Goal: Information Seeking & Learning: Learn about a topic

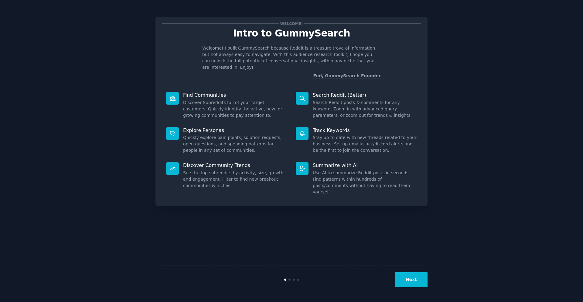
click at [412, 278] on button "Next" at bounding box center [411, 279] width 33 height 15
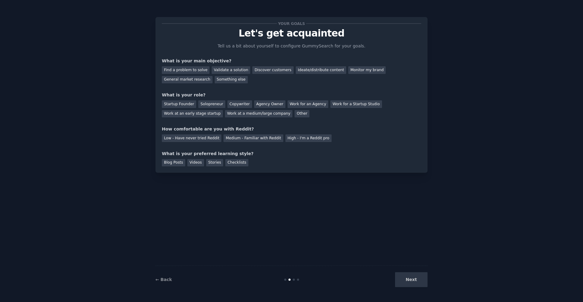
click at [407, 277] on div "Next" at bounding box center [382, 279] width 91 height 15
click at [176, 68] on div "Find a problem to solve" at bounding box center [186, 70] width 48 height 8
click at [219, 71] on div "Validate a solution" at bounding box center [231, 70] width 39 height 8
click at [253, 69] on div "Discover customers" at bounding box center [273, 70] width 41 height 8
click at [415, 277] on div "Next" at bounding box center [382, 279] width 91 height 15
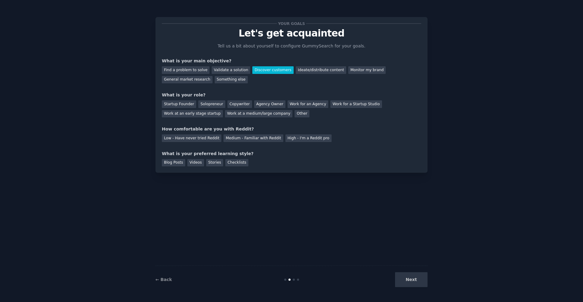
click at [404, 278] on div "Next" at bounding box center [382, 279] width 91 height 15
click at [205, 101] on div "Solopreneur" at bounding box center [211, 104] width 27 height 8
click at [237, 137] on div "Medium - Familiar with Reddit" at bounding box center [254, 138] width 60 height 8
click at [179, 163] on div "Blog Posts" at bounding box center [173, 163] width 23 height 8
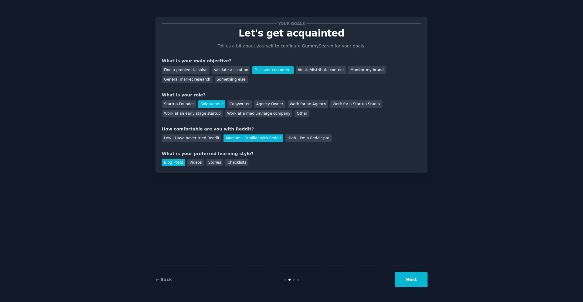
click at [405, 278] on button "Next" at bounding box center [411, 279] width 33 height 15
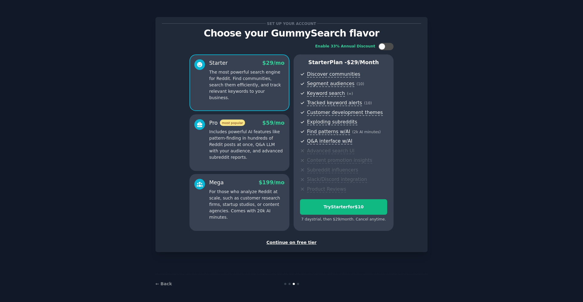
click at [291, 241] on div "Continue on free tier" at bounding box center [292, 242] width 260 height 6
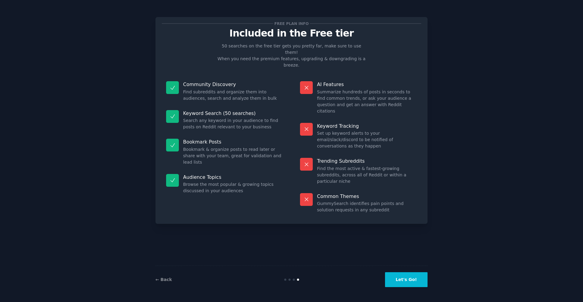
click at [413, 281] on button "Let's Go!" at bounding box center [406, 279] width 43 height 15
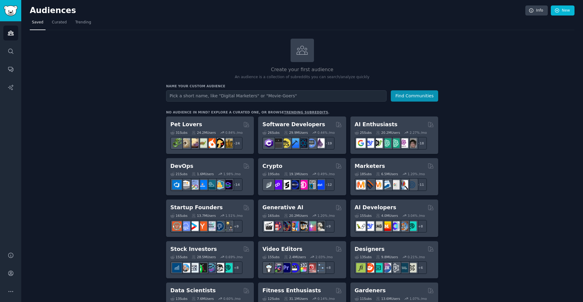
click at [245, 98] on input "text" at bounding box center [276, 95] width 221 height 11
type input "researcher"
click at [391, 90] on button "Find Communities" at bounding box center [414, 95] width 47 height 11
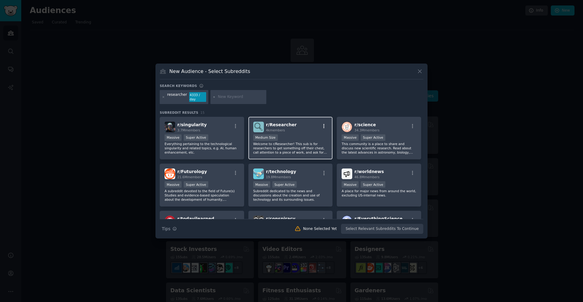
click at [324, 124] on icon "button" at bounding box center [324, 125] width 5 height 5
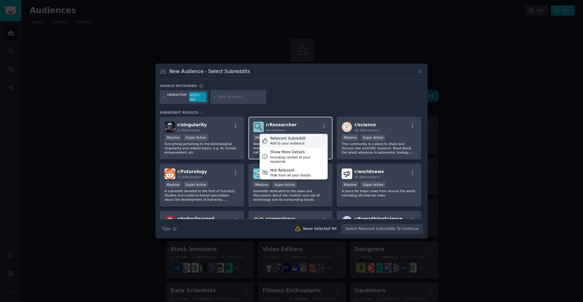
click at [290, 141] on div "Add to your audience" at bounding box center [288, 143] width 36 height 4
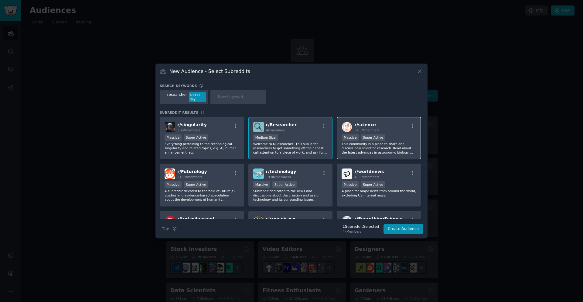
click at [409, 122] on div "r/ science 34.3M members" at bounding box center [379, 127] width 75 height 11
click at [413, 124] on icon "button" at bounding box center [412, 125] width 5 height 5
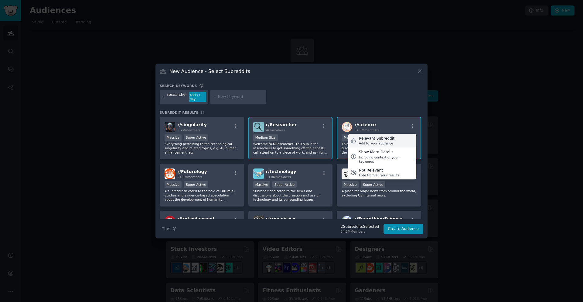
click at [384, 138] on div "Relevant Subreddit" at bounding box center [377, 138] width 36 height 5
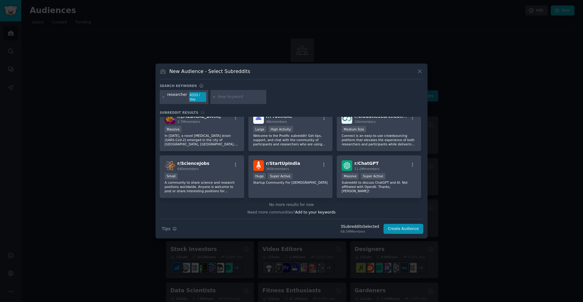
scroll to position [150, 0]
click at [237, 162] on icon "button" at bounding box center [235, 164] width 5 height 5
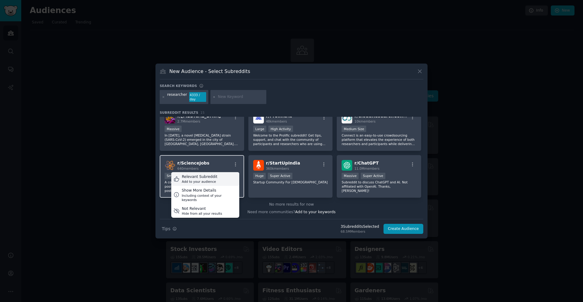
click at [218, 176] on div "Relevant Subreddit Add to your audience" at bounding box center [205, 179] width 68 height 14
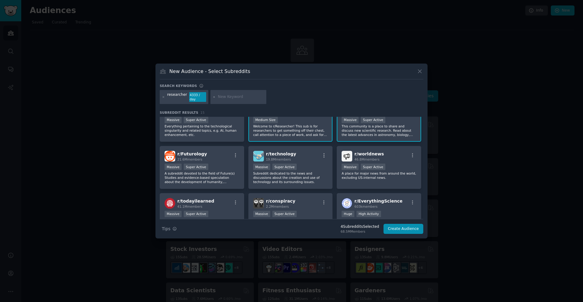
scroll to position [0, 0]
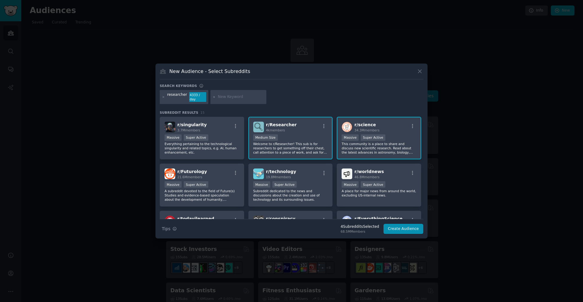
click at [244, 95] on input "text" at bounding box center [241, 96] width 46 height 5
type input "c"
type input "scientific conferences"
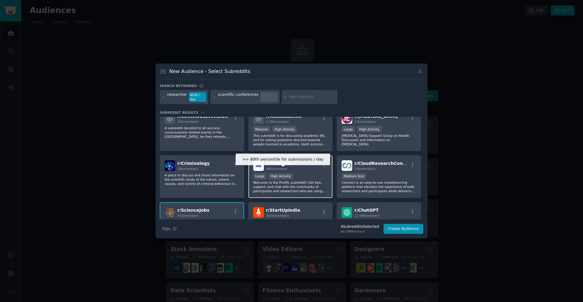
scroll to position [291, 0]
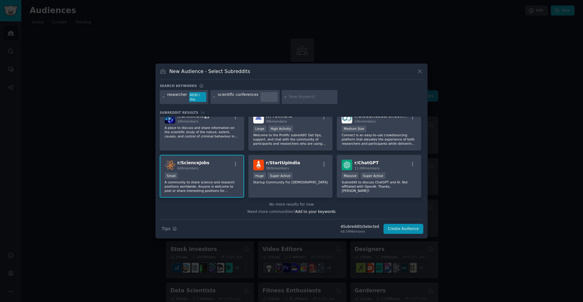
click at [214, 96] on div "scientific conferences" at bounding box center [245, 97] width 69 height 14
click at [213, 96] on icon at bounding box center [214, 96] width 3 height 3
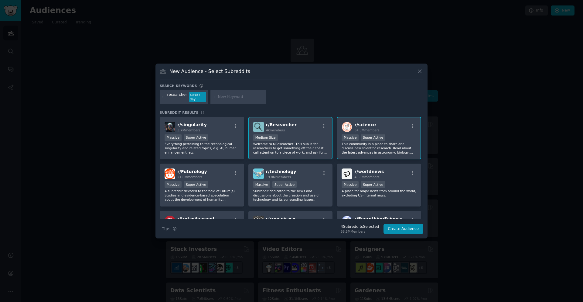
click at [221, 95] on input "text" at bounding box center [241, 96] width 46 height 5
click at [163, 97] on icon at bounding box center [163, 96] width 3 height 3
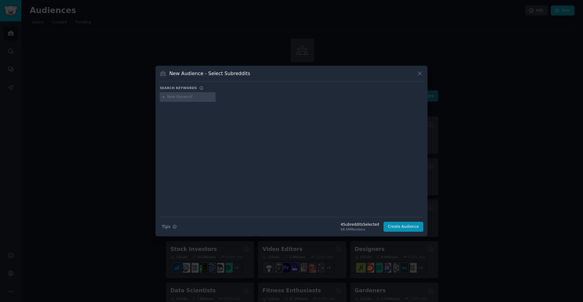
click at [172, 95] on input "text" at bounding box center [190, 96] width 46 height 5
type input "conferences"
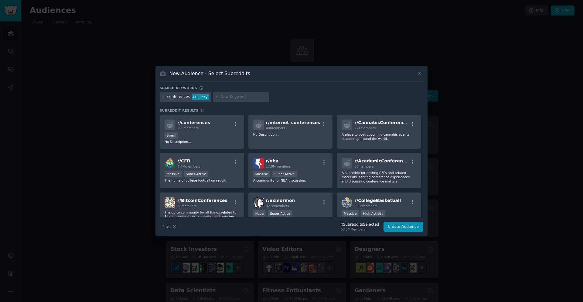
click at [232, 95] on input "text" at bounding box center [244, 96] width 46 height 5
type input "science"
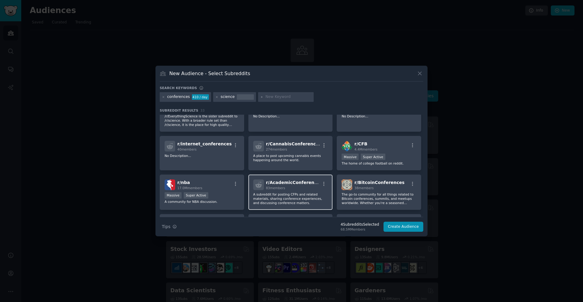
scroll to position [61, 0]
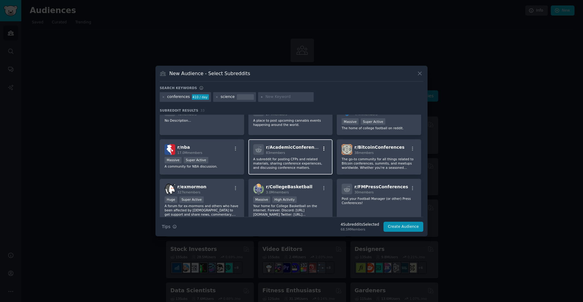
click at [324, 147] on icon "button" at bounding box center [324, 148] width 1 height 4
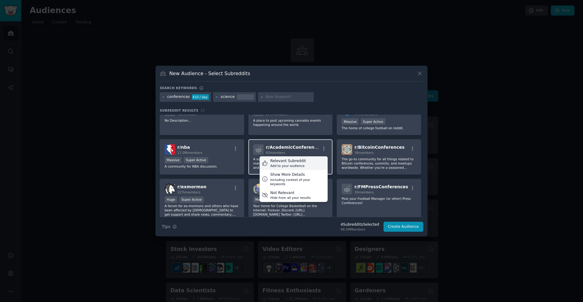
click at [291, 159] on div "Relevant Subreddit" at bounding box center [288, 160] width 36 height 5
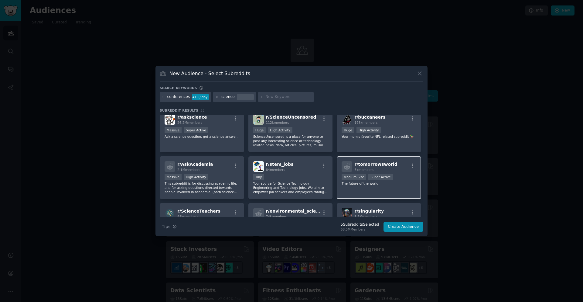
scroll to position [273, 0]
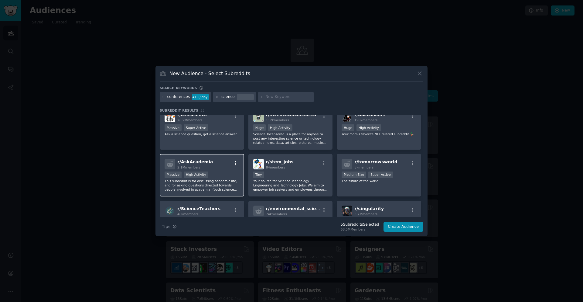
click at [236, 163] on icon "button" at bounding box center [235, 162] width 5 height 5
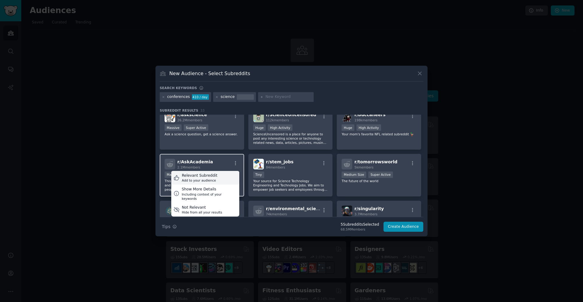
click at [213, 178] on div "Relevant Subreddit Add to your audience" at bounding box center [205, 178] width 68 height 14
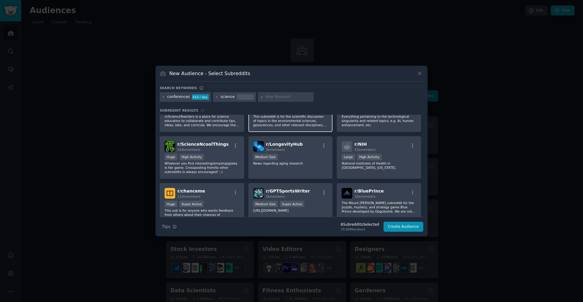
scroll to position [415, 0]
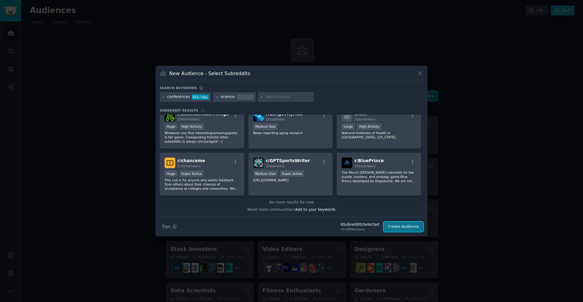
click at [403, 225] on button "Create Audience" at bounding box center [404, 227] width 40 height 10
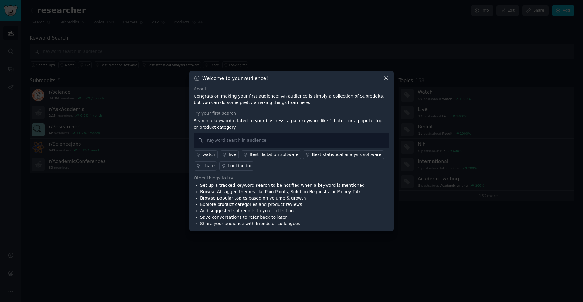
click at [386, 77] on icon at bounding box center [386, 78] width 6 height 6
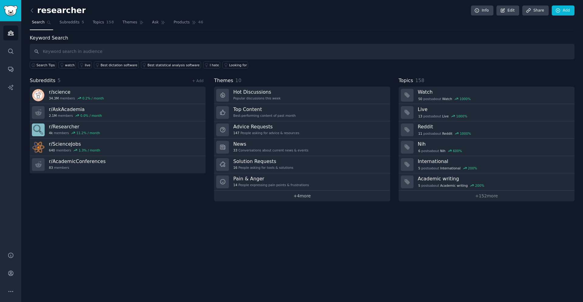
click at [301, 198] on link "+ 4 more" at bounding box center [302, 196] width 176 height 11
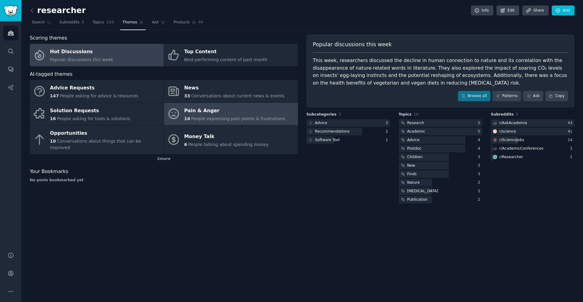
click at [203, 113] on div "Pain & Anger" at bounding box center [234, 111] width 101 height 10
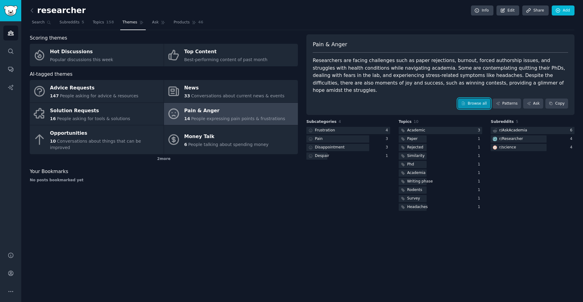
click at [491, 98] on link "Browse all" at bounding box center [474, 103] width 33 height 10
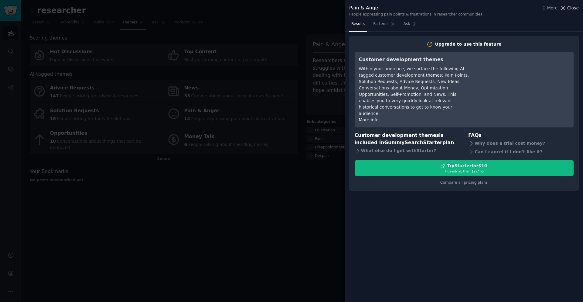
click at [571, 5] on span "Close" at bounding box center [574, 8] width 12 height 6
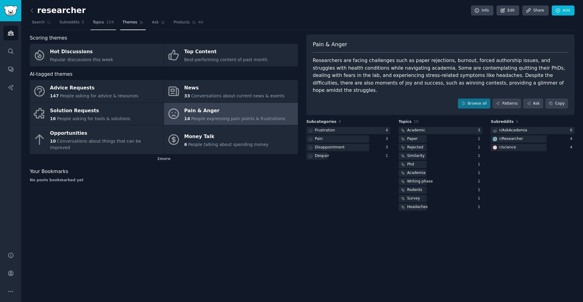
click at [101, 23] on link "Topics 158" at bounding box center [104, 24] width 26 height 12
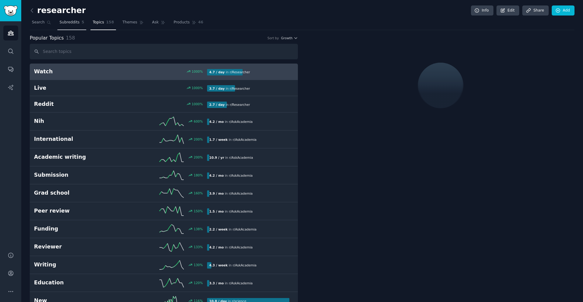
click at [74, 23] on span "Subreddits" at bounding box center [70, 22] width 20 height 5
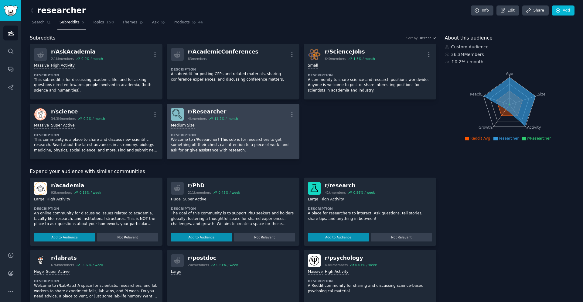
scroll to position [122, 0]
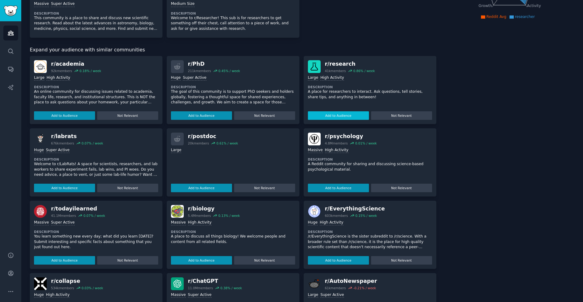
click at [332, 115] on button "Add to Audience" at bounding box center [338, 115] width 61 height 9
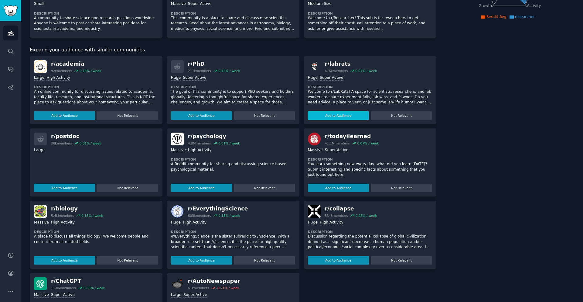
click at [325, 116] on button "Add to Audience" at bounding box center [338, 115] width 61 height 9
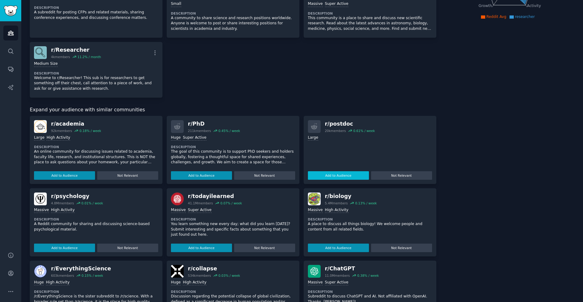
click at [326, 175] on button "Add to Audience" at bounding box center [338, 175] width 61 height 9
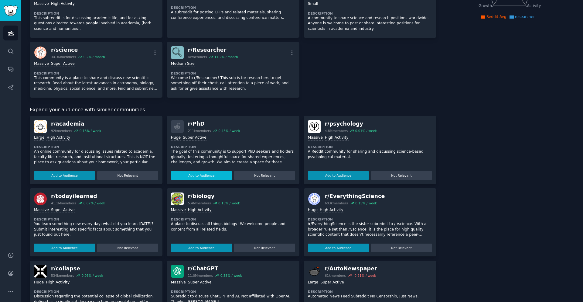
click at [203, 176] on button "Add to Audience" at bounding box center [201, 175] width 61 height 9
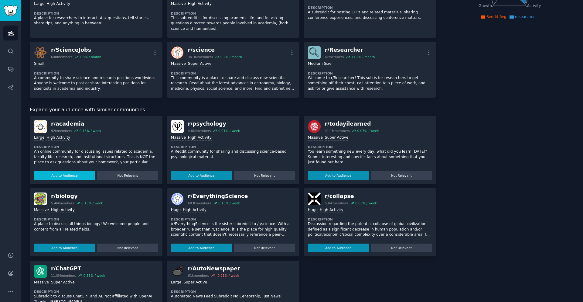
click at [70, 172] on button "Add to Audience" at bounding box center [64, 175] width 61 height 9
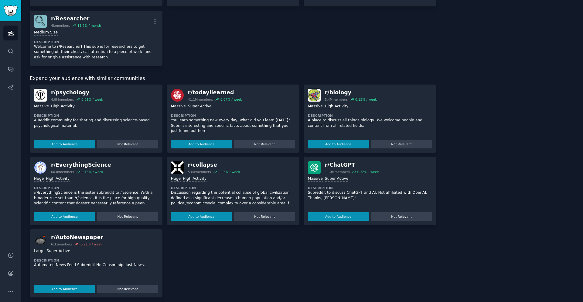
scroll to position [217, 0]
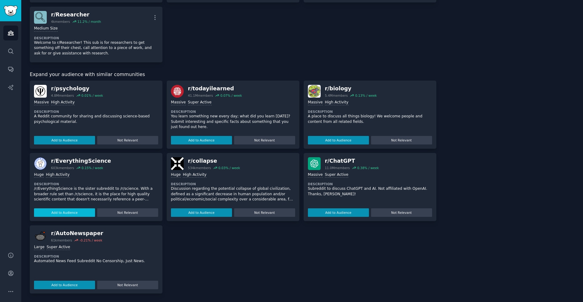
click at [80, 212] on button "Add to Audience" at bounding box center [64, 212] width 61 height 9
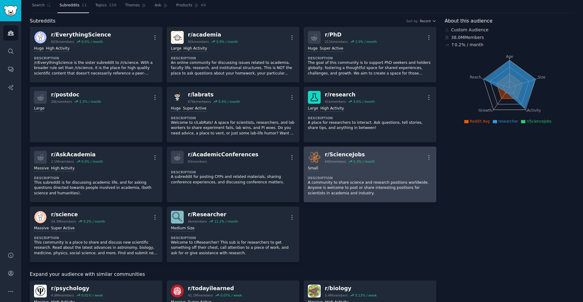
scroll to position [0, 0]
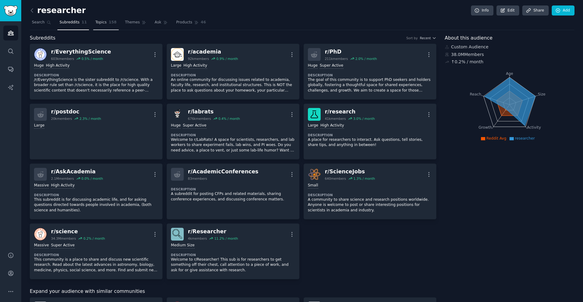
click at [99, 22] on span "Topics" at bounding box center [100, 22] width 11 height 5
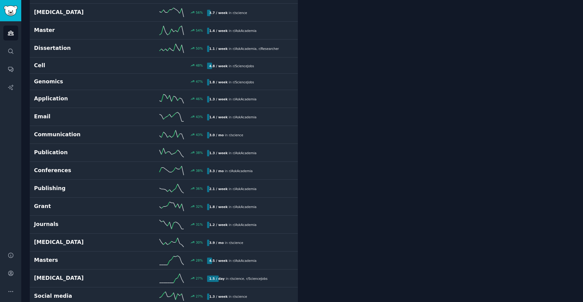
scroll to position [608, 0]
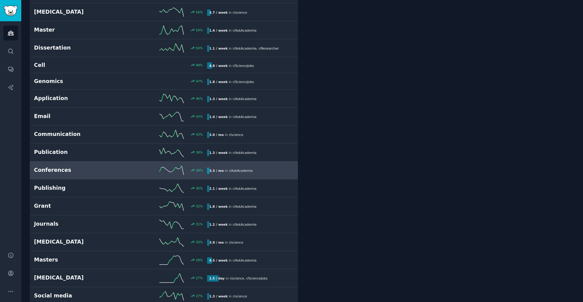
click at [66, 168] on h2 "Conferences" at bounding box center [77, 170] width 87 height 8
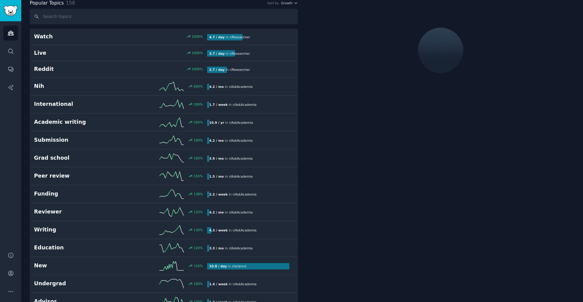
scroll to position [34, 0]
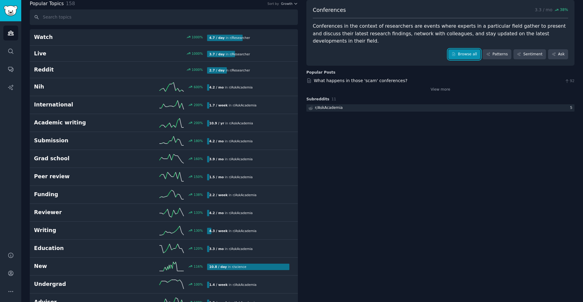
click at [466, 49] on link "Browse all" at bounding box center [465, 54] width 33 height 10
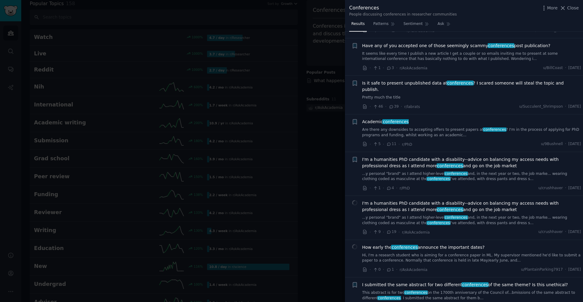
scroll to position [3465, 0]
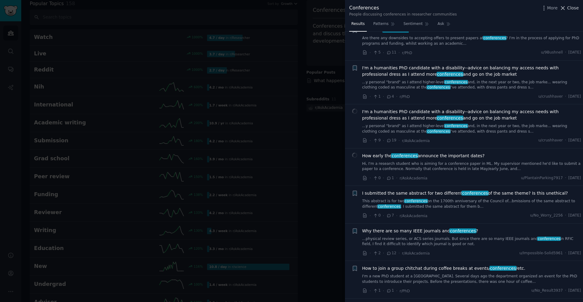
click at [573, 5] on span "Close" at bounding box center [574, 8] width 12 height 6
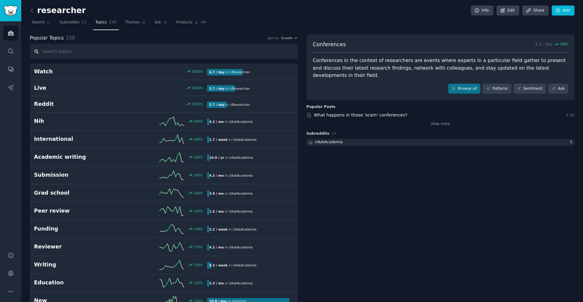
click at [98, 50] on input "text" at bounding box center [164, 51] width 268 height 15
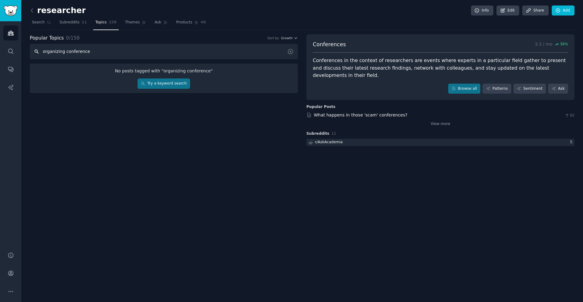
click at [70, 53] on input "organizing conference" at bounding box center [164, 51] width 268 height 15
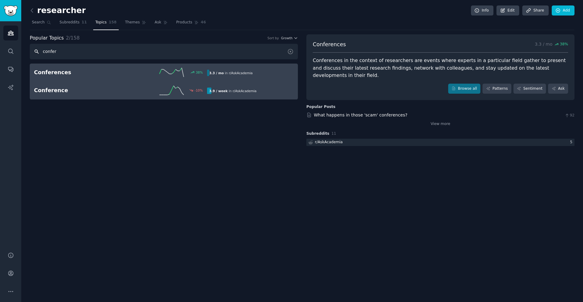
type input "confer"
click at [68, 92] on h2 "Conference" at bounding box center [77, 91] width 87 height 8
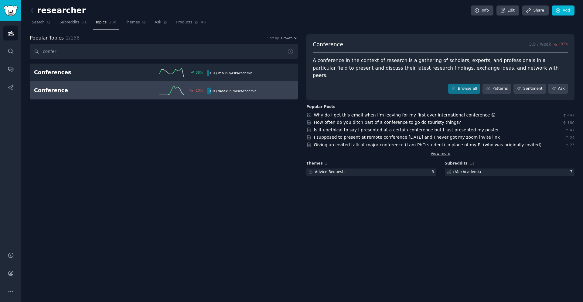
click at [437, 151] on link "View more" at bounding box center [441, 153] width 20 height 5
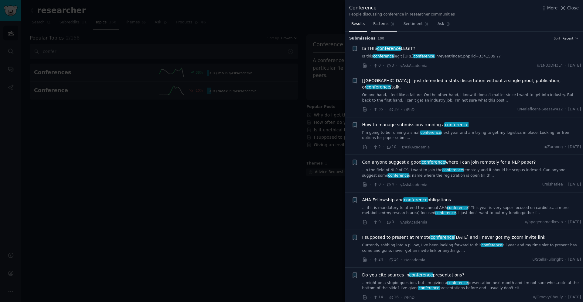
click at [380, 24] on span "Patterns" at bounding box center [380, 23] width 15 height 5
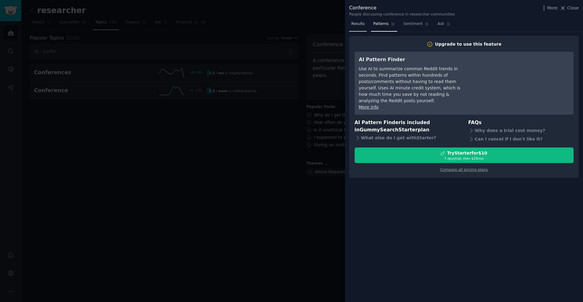
click at [358, 27] on link "Results" at bounding box center [358, 25] width 18 height 12
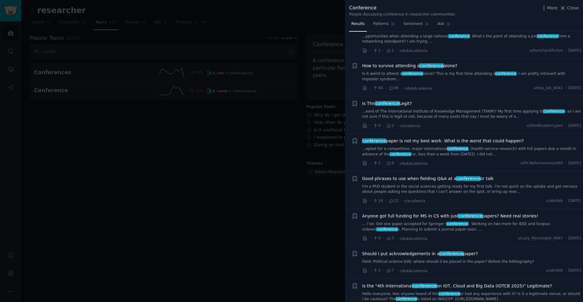
scroll to position [3367, 0]
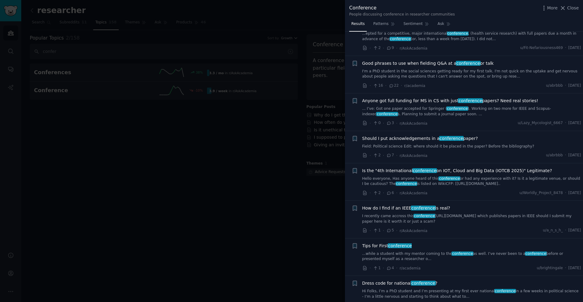
click at [401, 205] on span "How do I find if an IEEE conference is real?" at bounding box center [407, 208] width 88 height 6
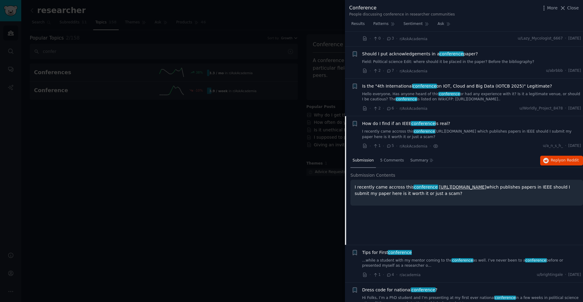
scroll to position [3458, 0]
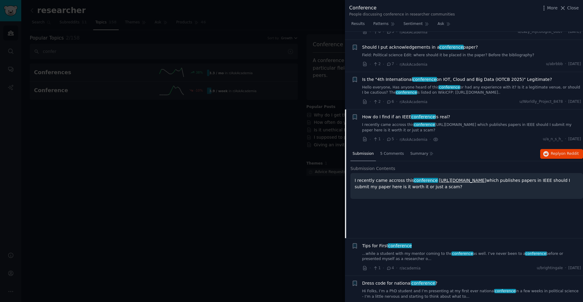
click at [439, 178] on link "https://icssat.com/2025/" at bounding box center [462, 180] width 47 height 5
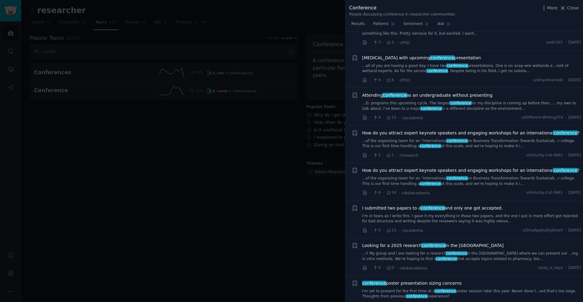
scroll to position [875, 0]
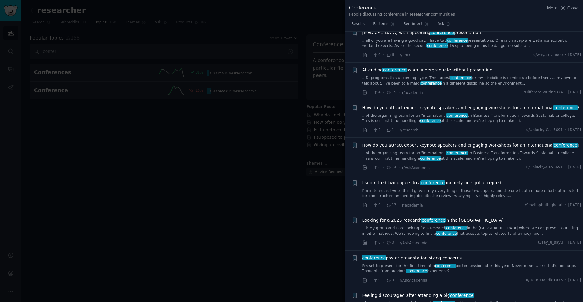
click at [380, 188] on link "I’m in tears as I write this. I gave it my everything in those two papers, and …" at bounding box center [472, 193] width 219 height 11
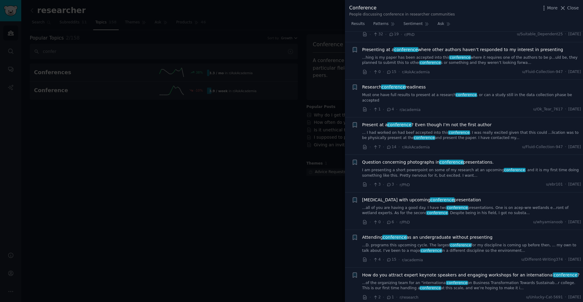
scroll to position [693, 0]
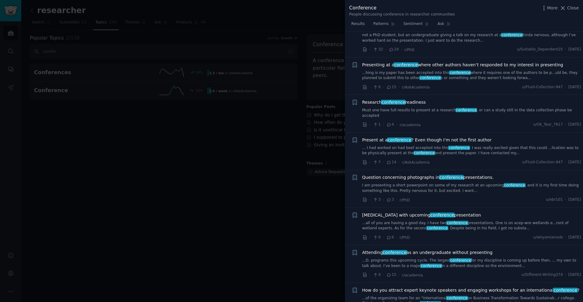
click at [401, 183] on link "I am presenting a short powerpoint on some of my research at an upcoming confer…" at bounding box center [472, 188] width 219 height 11
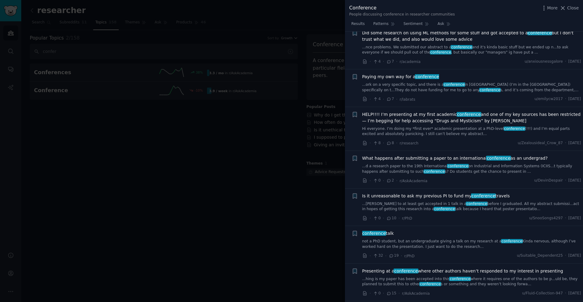
scroll to position [474, 0]
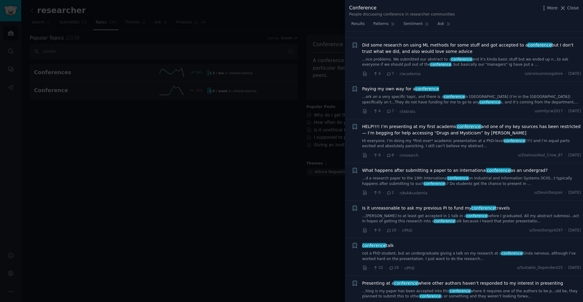
click at [378, 176] on link "...d a research paper to the 19th International conference on Industrial and In…" at bounding box center [472, 181] width 219 height 11
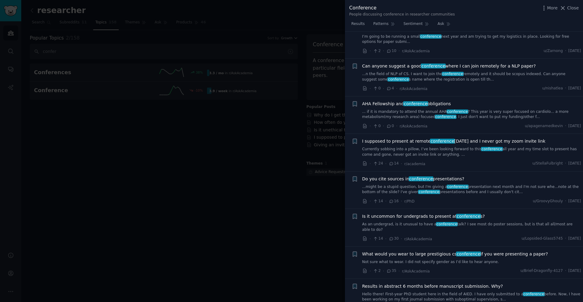
scroll to position [103, 0]
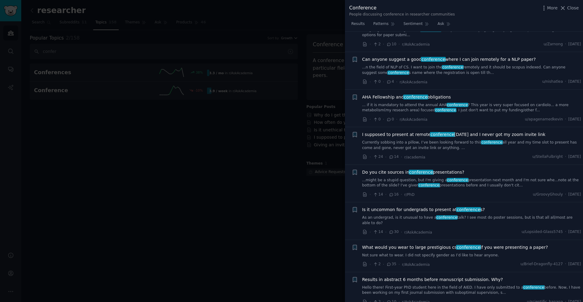
click at [389, 140] on link "Currently sobbing into a pillow, I’ve been looking forward to this conference a…" at bounding box center [472, 145] width 219 height 11
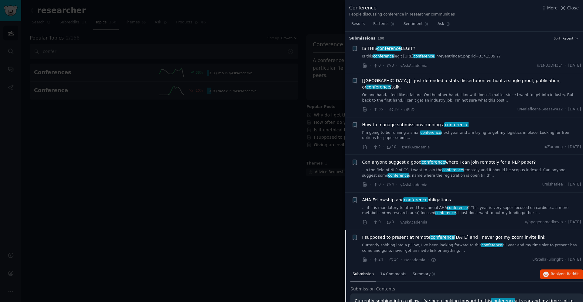
click at [461, 159] on span "Can anyone suggest a good conference where I can join remotely for a NLP paper?" at bounding box center [450, 162] width 174 height 6
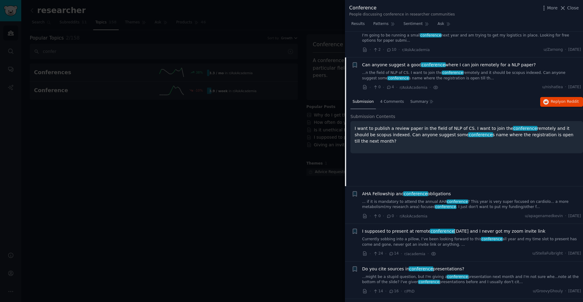
scroll to position [117, 0]
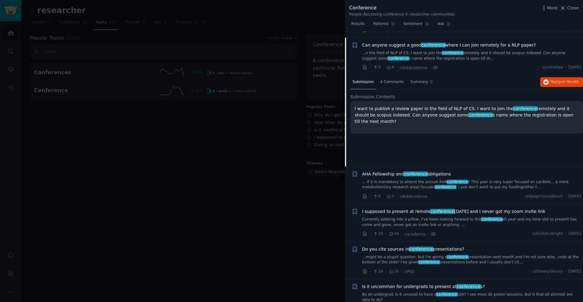
click at [513, 106] on p "I want to publish a review paper in the field of NLP of CS. I want to join the …" at bounding box center [467, 114] width 224 height 19
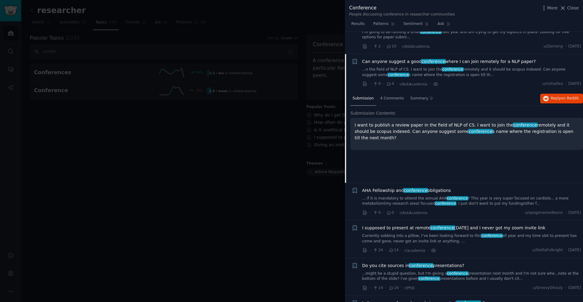
scroll to position [87, 0]
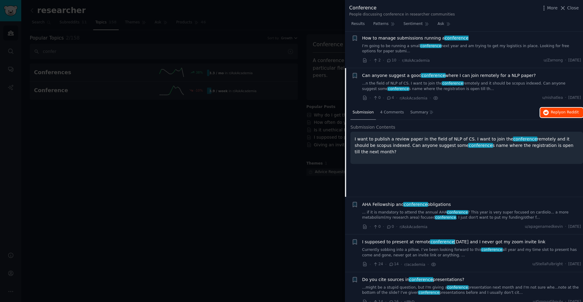
click at [551, 108] on button "Reply on Reddit" at bounding box center [562, 113] width 43 height 10
